Goal: Task Accomplishment & Management: Use online tool/utility

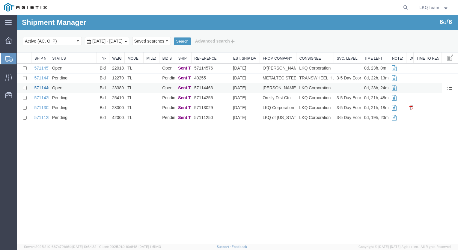
click at [43, 87] on link "57114463" at bounding box center [43, 87] width 19 height 5
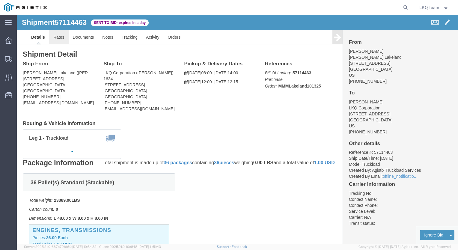
click link "Rates"
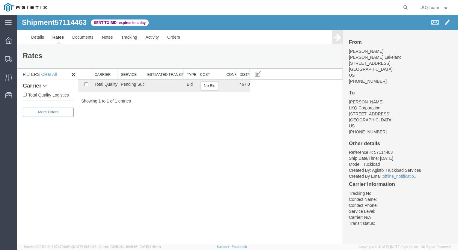
click at [381, 153] on li "Reference #: 57114463" at bounding box center [400, 152] width 103 height 6
copy li "57114463"
click at [208, 87] on button "No Bid" at bounding box center [209, 85] width 18 height 9
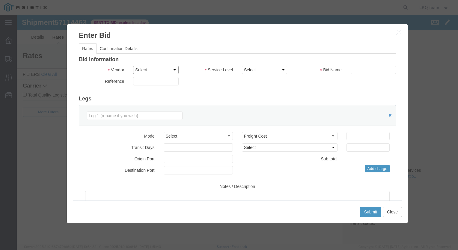
click at [172, 69] on select "Select Total Quality Logistics" at bounding box center [155, 70] width 45 height 8
select select "4928"
click at [133, 66] on select "Select Total Quality Logistics" at bounding box center [155, 70] width 45 height 8
click at [160, 86] on div at bounding box center [237, 129] width 441 height 229
drag, startPoint x: 271, startPoint y: 69, endPoint x: 250, endPoint y: 178, distance: 110.7
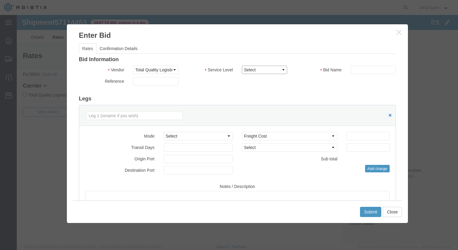
click at [250, 178] on div "Bid Information Vendor Select Total Quality Logistics Service Level Select LTL …" at bounding box center [237, 154] width 317 height 195
select select "29599"
click at [242, 66] on select "Select LTL Standard 3 - 5 Day Less than Truckload Rail TL 1 Day TL 2 Day TL 3 -…" at bounding box center [264, 70] width 45 height 8
click at [356, 69] on input "text" at bounding box center [372, 70] width 45 height 8
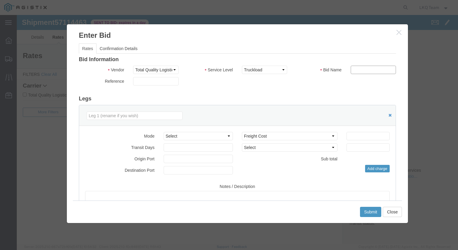
paste input "57114463"
type input "57114463"
click at [371, 138] on input "number" at bounding box center [367, 136] width 43 height 8
type input "525"
click at [371, 211] on button "Submit" at bounding box center [371, 212] width 22 height 10
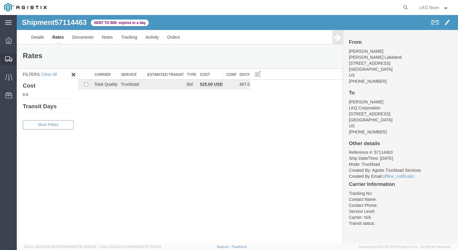
click at [21, 60] on span "Shipments" at bounding box center [18, 59] width 4 height 12
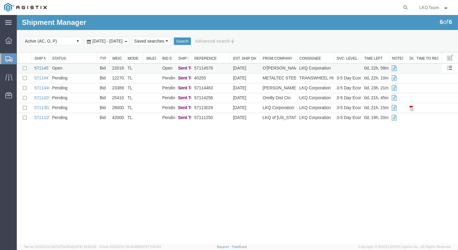
click at [43, 69] on link "57114576" at bounding box center [43, 68] width 19 height 5
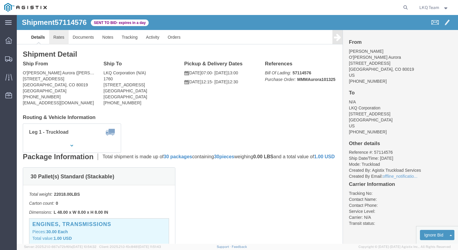
click link "Rates"
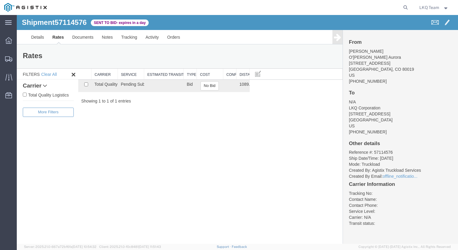
click at [386, 151] on li "Reference #: 57114576" at bounding box center [400, 152] width 103 height 6
copy li "57114576"
click at [32, 40] on link "Details" at bounding box center [37, 37] width 21 height 14
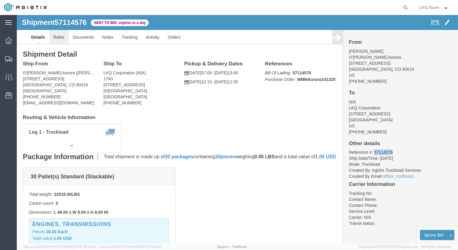
click link "Rates"
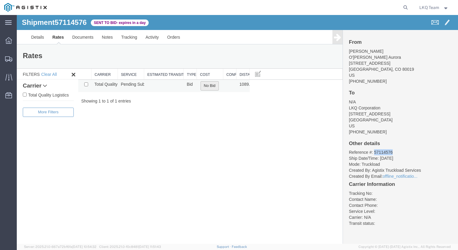
click at [208, 88] on button "No Bid" at bounding box center [209, 85] width 18 height 9
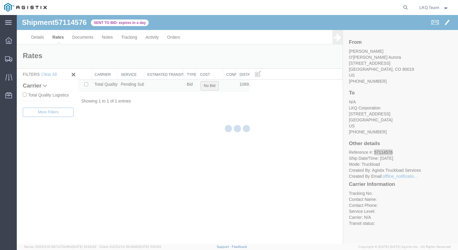
click at [208, 88] on div at bounding box center [237, 129] width 441 height 229
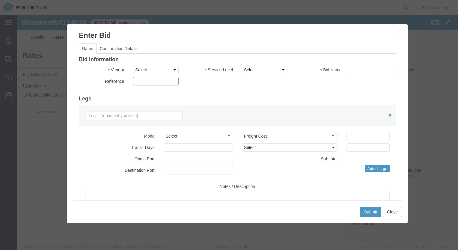
click at [171, 82] on input "text" at bounding box center [155, 81] width 45 height 8
drag, startPoint x: 173, startPoint y: 68, endPoint x: 167, endPoint y: 87, distance: 19.5
click at [167, 87] on div "Vendor Select Total Quality Logistics Service Level Select Bid Name Reference" at bounding box center [237, 77] width 317 height 23
select select "4928"
click at [133, 66] on select "Select Total Quality Logistics" at bounding box center [155, 70] width 45 height 8
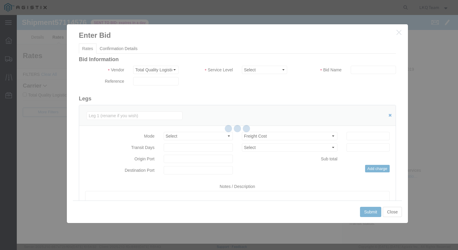
drag, startPoint x: 150, startPoint y: 72, endPoint x: 234, endPoint y: 90, distance: 86.3
click at [234, 90] on div at bounding box center [237, 129] width 441 height 229
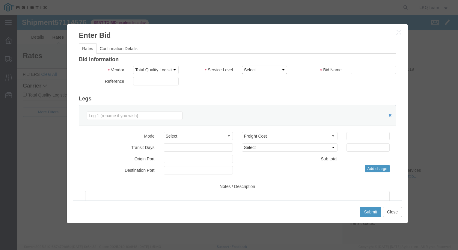
drag, startPoint x: 268, startPoint y: 72, endPoint x: 253, endPoint y: 142, distance: 71.7
click at [253, 142] on div "Bid Information Vendor Select Total Quality Logistics Service Level Select LTL …" at bounding box center [237, 154] width 317 height 195
select select "29599"
click at [242, 66] on select "Select LTL Standard 3 - 5 Day Less than Truckload Rail TL 1 Day TL 2 Day TL 3 -…" at bounding box center [264, 70] width 45 height 8
click at [352, 71] on input "text" at bounding box center [372, 70] width 45 height 8
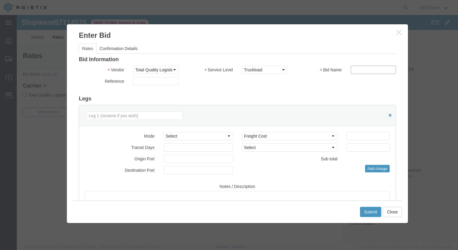
paste input "57114576"
type input "57114576"
click at [351, 134] on input "number" at bounding box center [367, 136] width 43 height 8
type input "1290"
click at [369, 212] on button "Submit" at bounding box center [371, 212] width 22 height 10
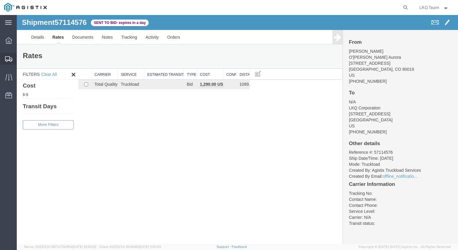
click at [21, 58] on span "Shipments" at bounding box center [18, 59] width 4 height 12
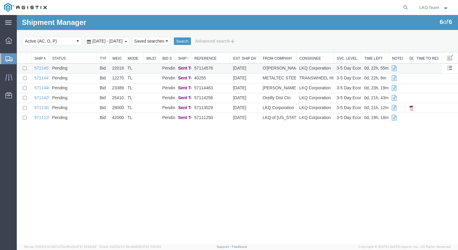
click at [394, 67] on icon at bounding box center [394, 68] width 5 height 4
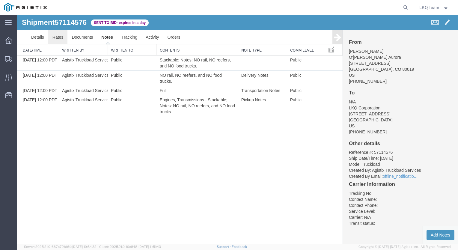
click at [63, 38] on link "Rates" at bounding box center [57, 37] width 19 height 14
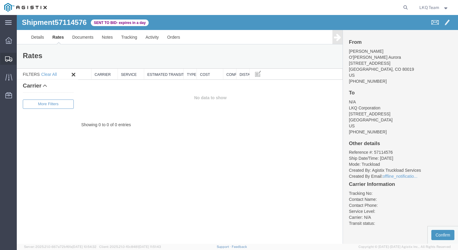
click at [21, 61] on span "Shipments" at bounding box center [18, 59] width 4 height 12
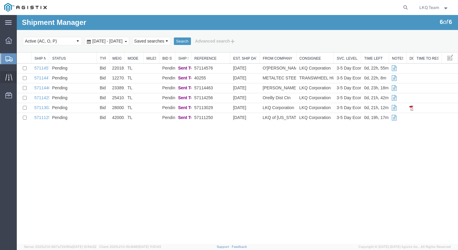
click at [9, 80] on icon at bounding box center [8, 77] width 7 height 7
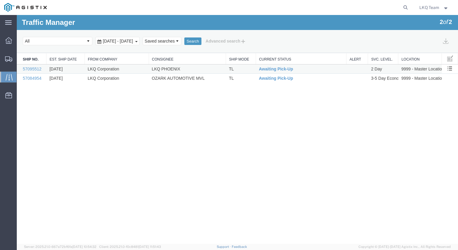
click at [130, 70] on td "LKQ Corporation" at bounding box center [117, 68] width 64 height 9
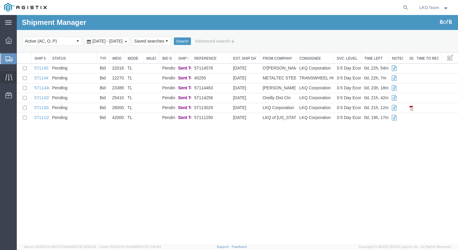
click at [12, 73] on div at bounding box center [8, 77] width 17 height 12
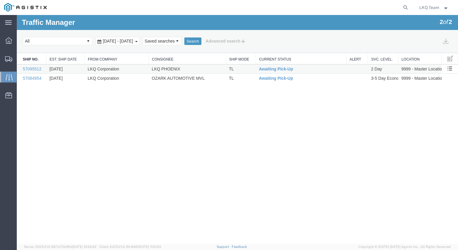
click at [221, 67] on td "LKQ PHOENIX" at bounding box center [187, 68] width 77 height 9
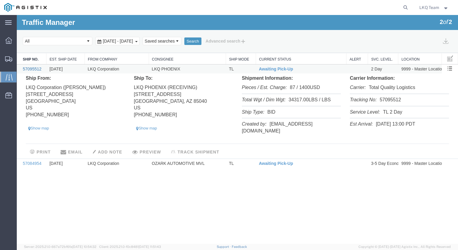
click at [36, 70] on link "57095512" at bounding box center [32, 68] width 19 height 5
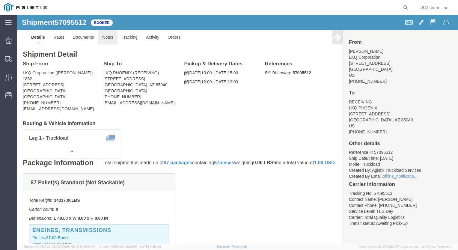
click link "Notes"
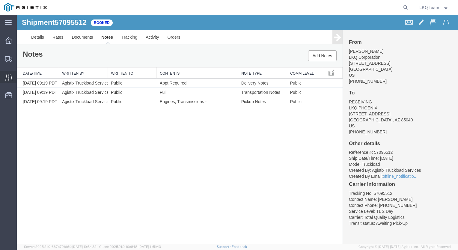
click at [14, 76] on div at bounding box center [8, 77] width 17 height 12
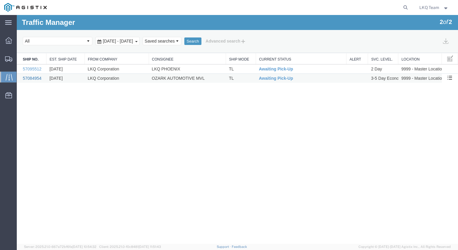
click at [37, 78] on link "57084954" at bounding box center [32, 78] width 19 height 5
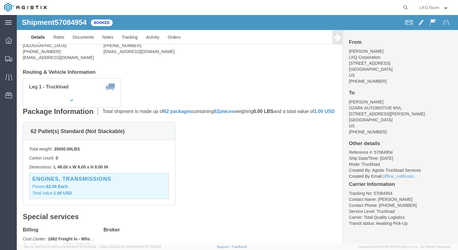
scroll to position [50, 0]
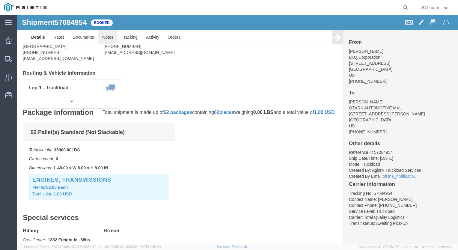
click link "Notes"
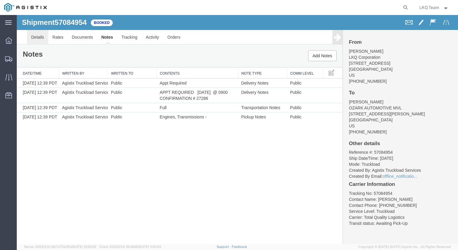
click at [38, 37] on link "Details" at bounding box center [37, 37] width 21 height 14
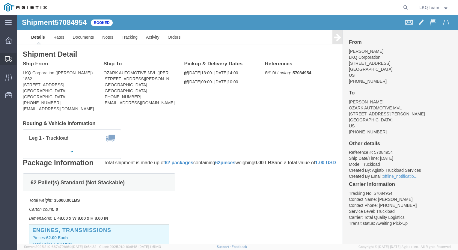
click at [7, 58] on icon at bounding box center [8, 58] width 7 height 5
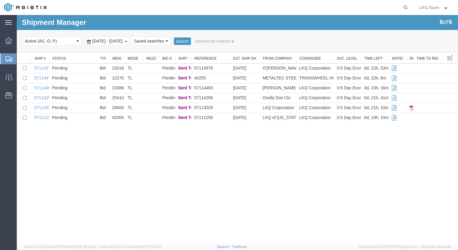
click at [21, 61] on span "Shipments" at bounding box center [18, 59] width 5 height 12
